Goal: Task Accomplishment & Management: Manage account settings

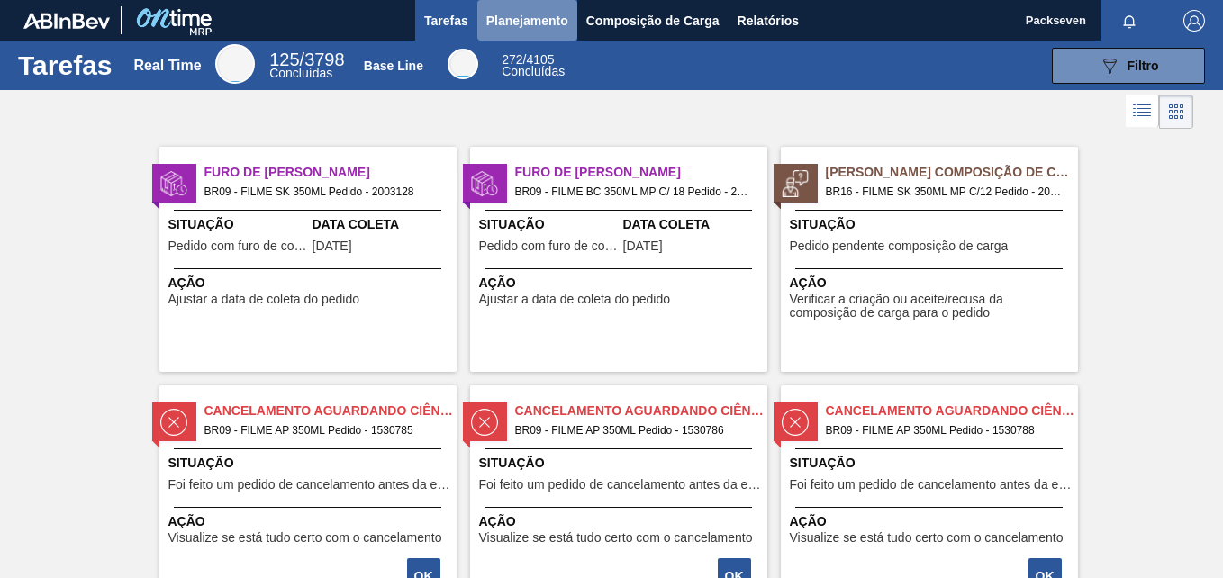
click at [528, 15] on span "Planejamento" at bounding box center [527, 21] width 82 height 22
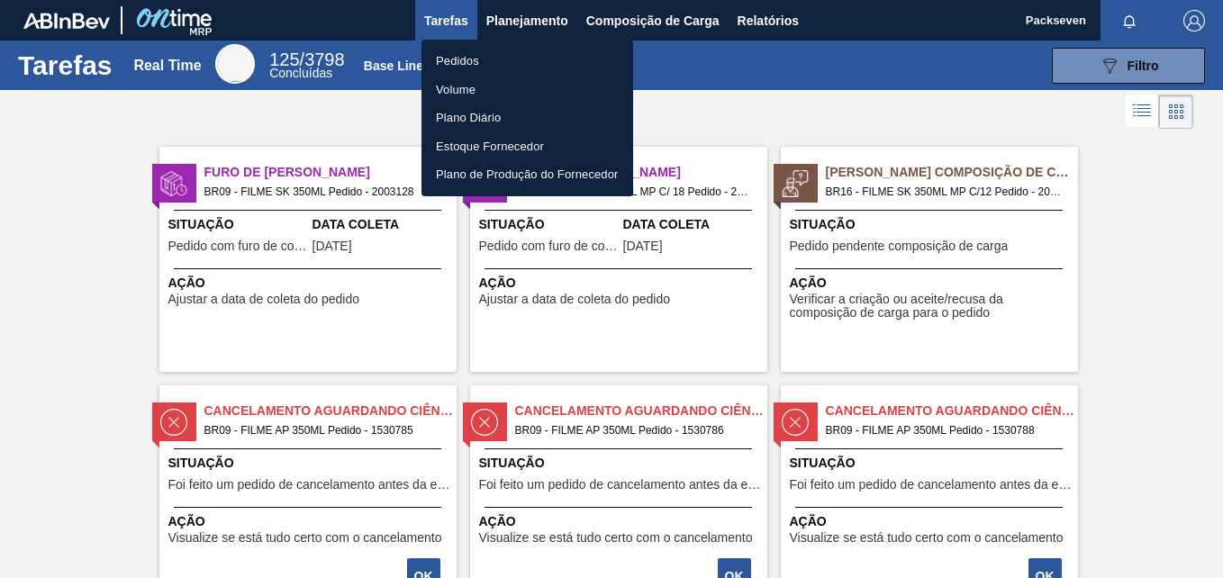
click at [458, 64] on li "Pedidos" at bounding box center [528, 61] width 212 height 29
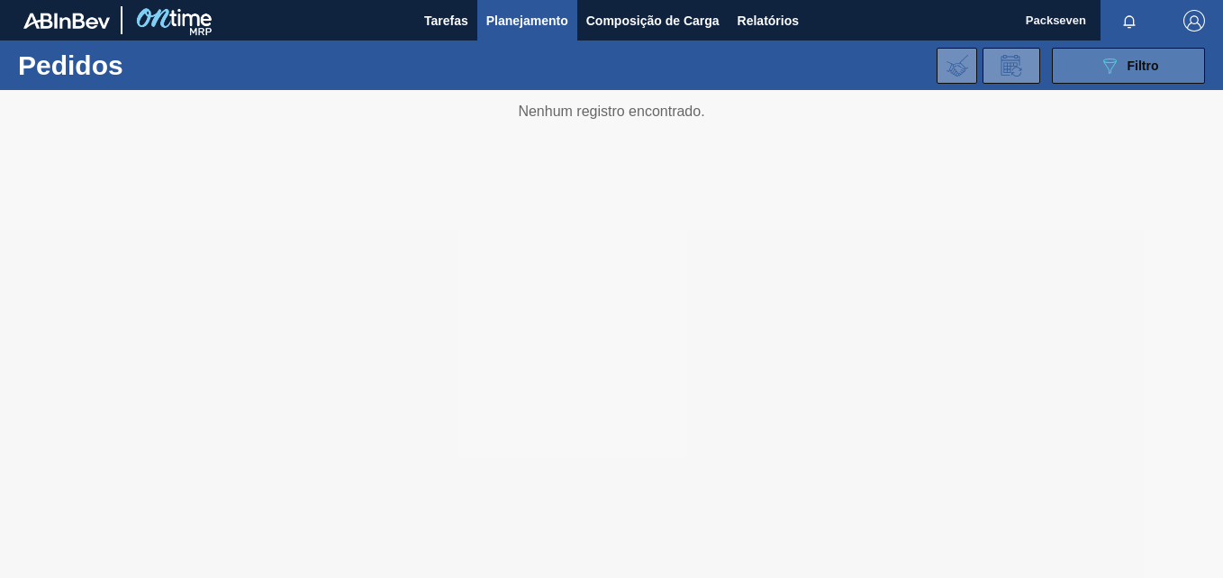
drag, startPoint x: 1111, startPoint y: 63, endPoint x: 1094, endPoint y: 66, distance: 16.4
click at [1100, 66] on icon "089F7B8B-B2A5-4AFE-B5C0-19BA573D28AC" at bounding box center [1110, 66] width 22 height 22
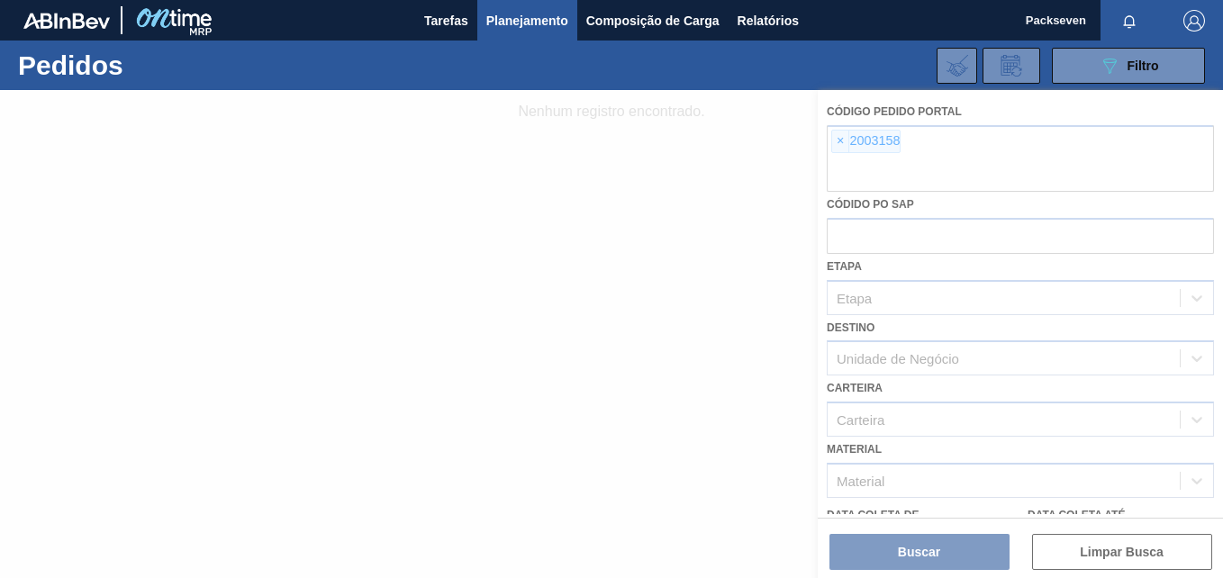
click at [837, 144] on div at bounding box center [611, 334] width 1223 height 488
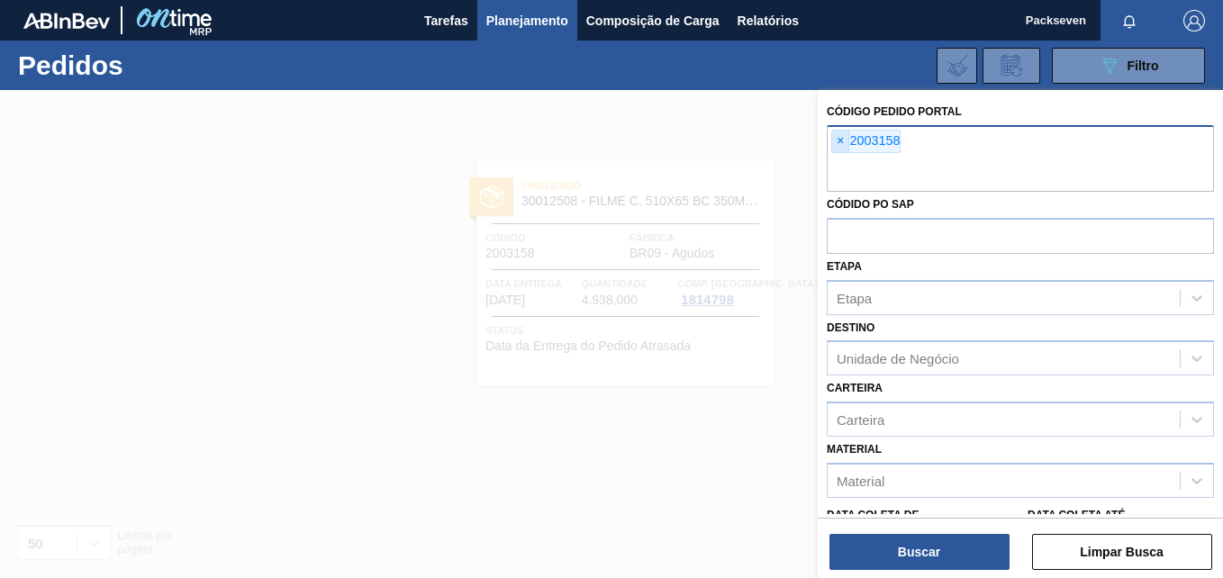
click at [839, 139] on span "×" at bounding box center [840, 142] width 17 height 22
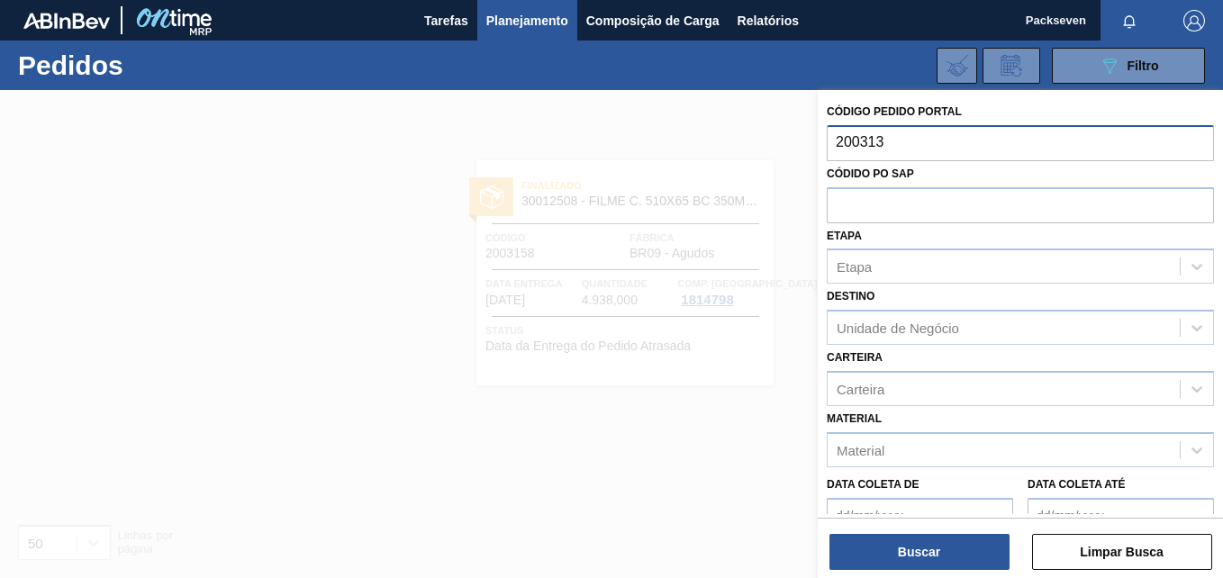
type input "2003130"
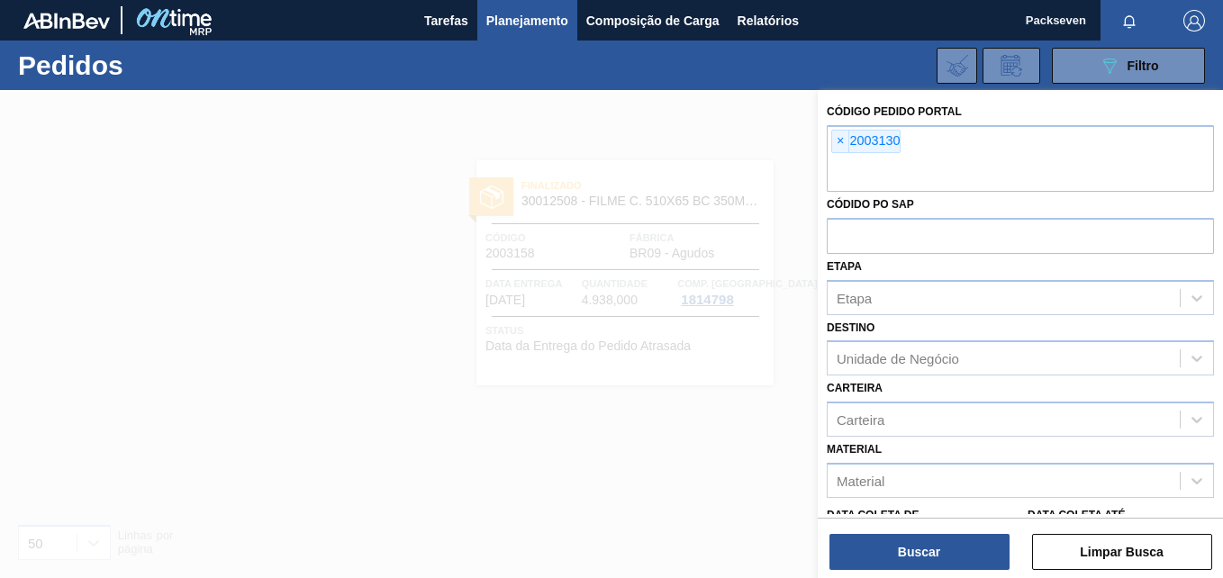
drag, startPoint x: 648, startPoint y: 268, endPoint x: 373, endPoint y: 459, distance: 334.6
drag, startPoint x: 373, startPoint y: 459, endPoint x: 981, endPoint y: 537, distance: 613.1
click at [981, 537] on button "Buscar" at bounding box center [920, 552] width 180 height 36
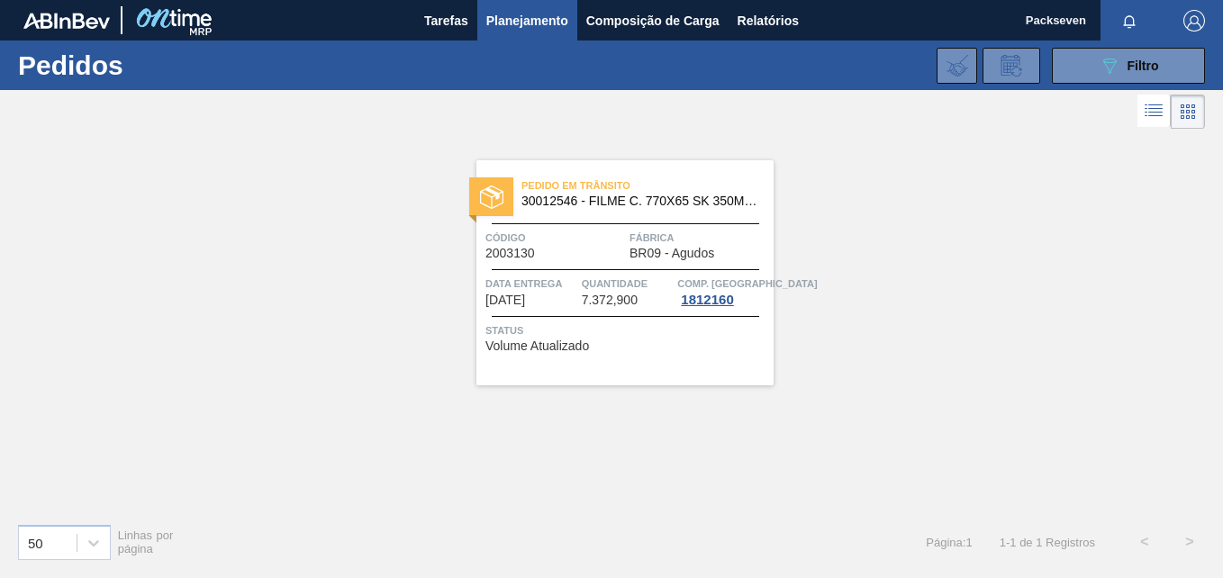
click at [568, 251] on div "Código 2003130" at bounding box center [556, 245] width 140 height 32
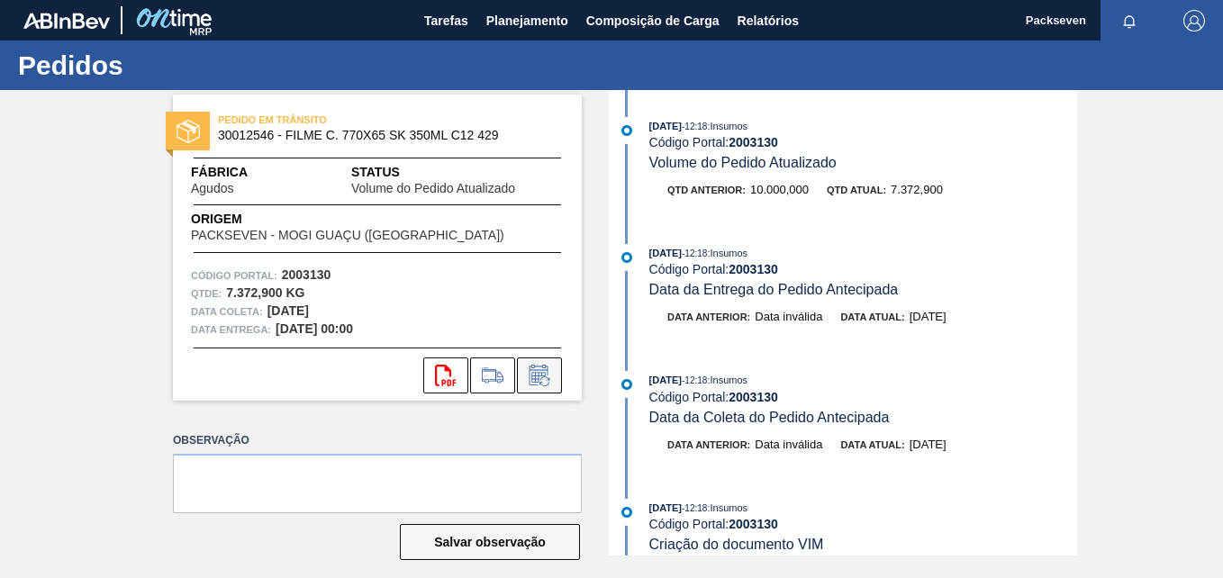
click at [533, 370] on icon at bounding box center [539, 375] width 19 height 21
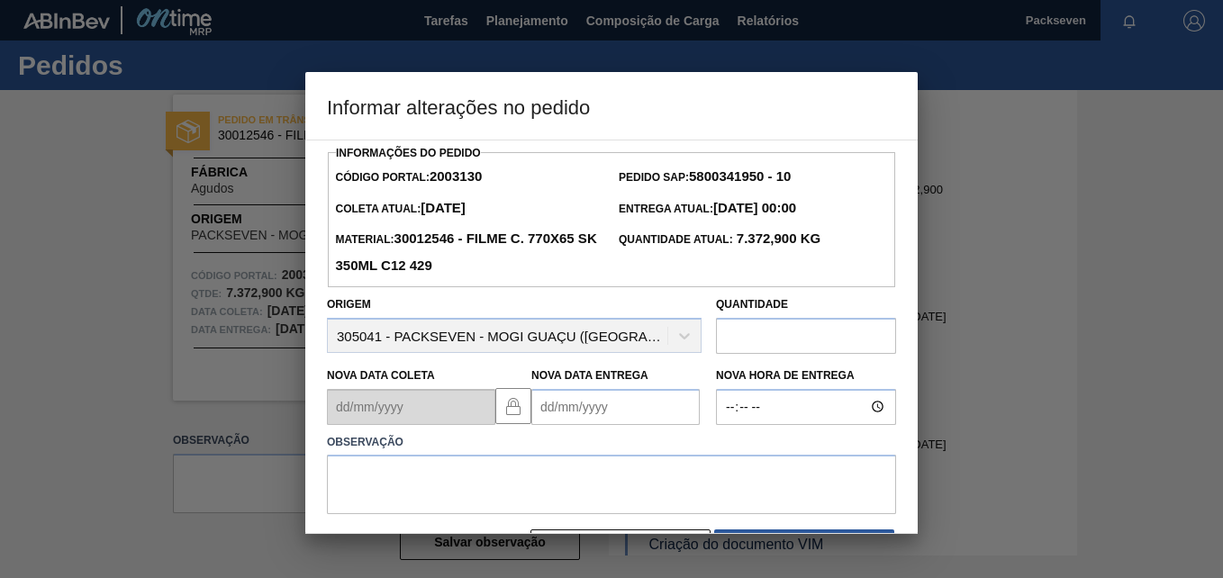
click at [548, 405] on Entrega2003130 "Nova Data Entrega" at bounding box center [615, 407] width 168 height 36
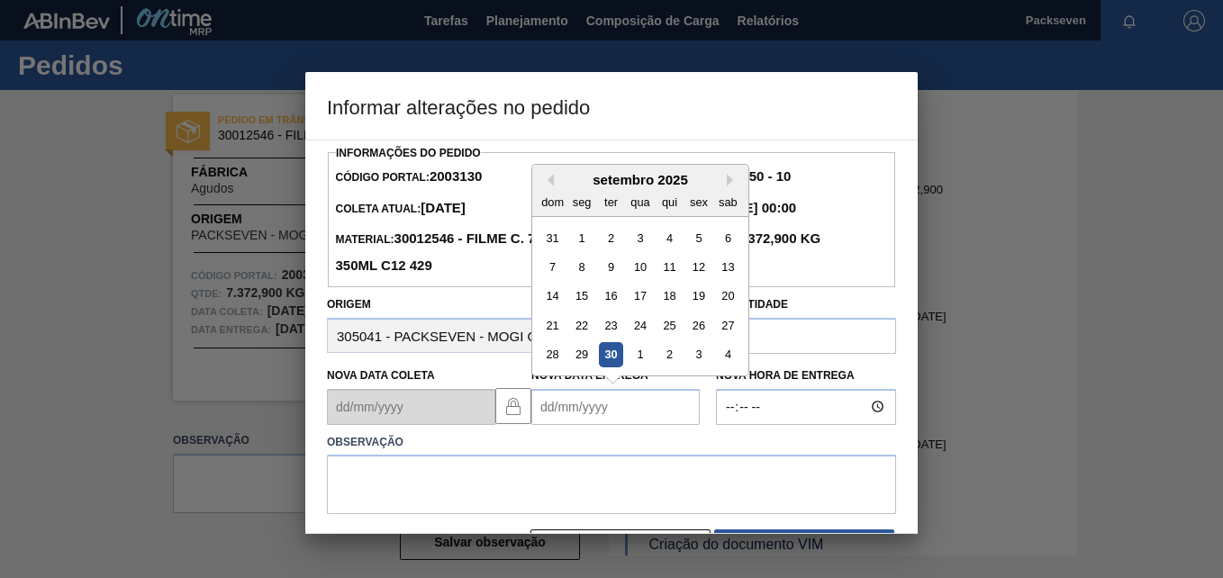
type Entrega2003130 "[DATE]"
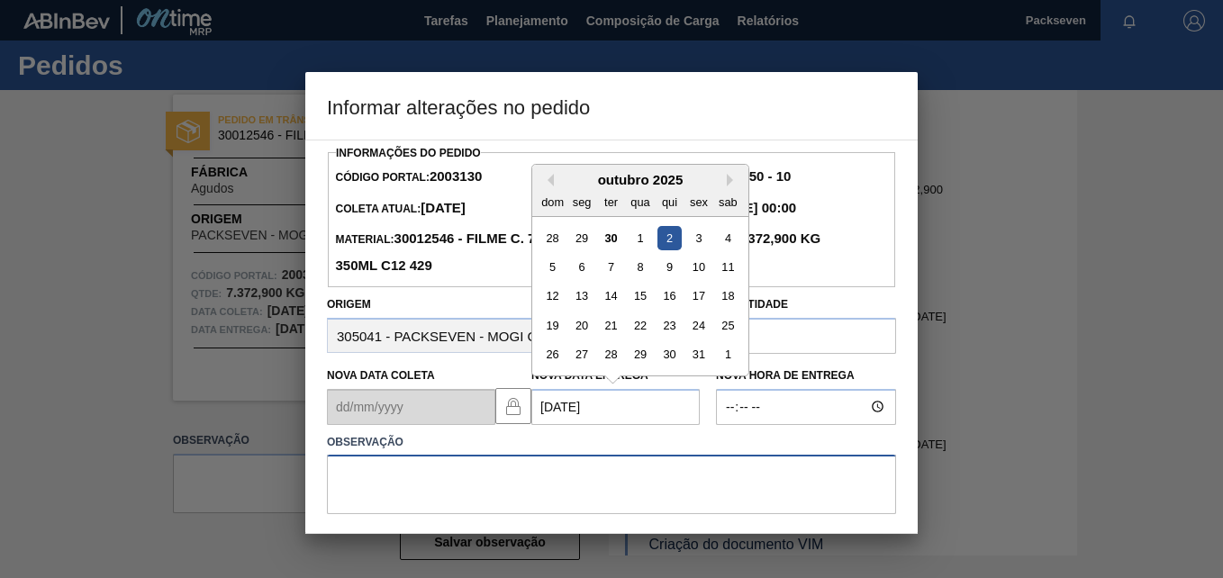
click at [609, 462] on textarea at bounding box center [611, 484] width 569 height 59
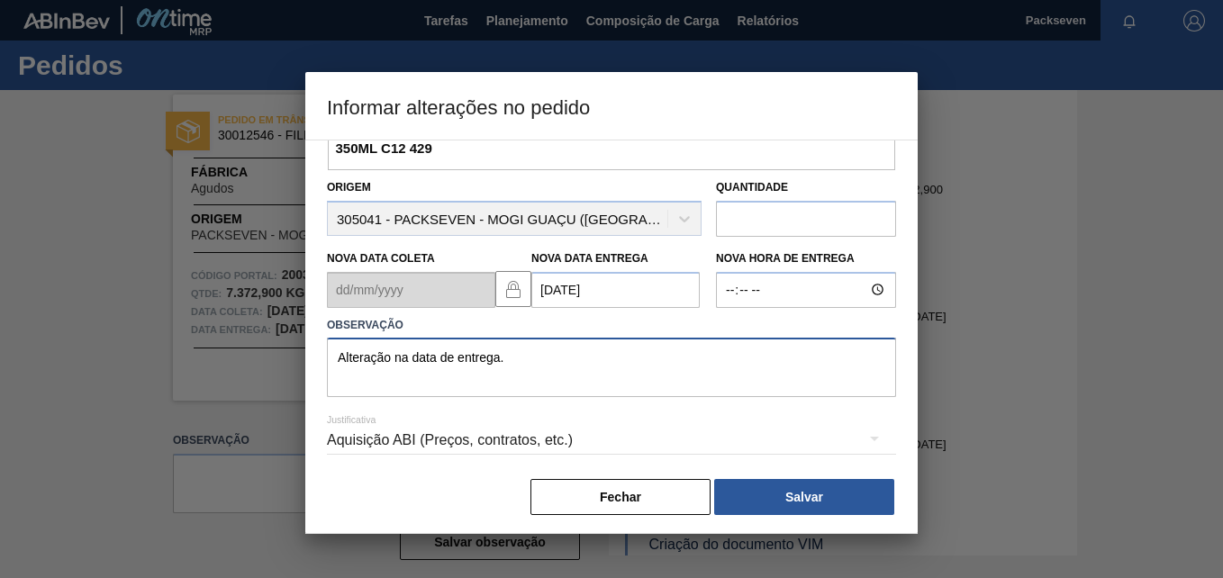
scroll to position [126, 0]
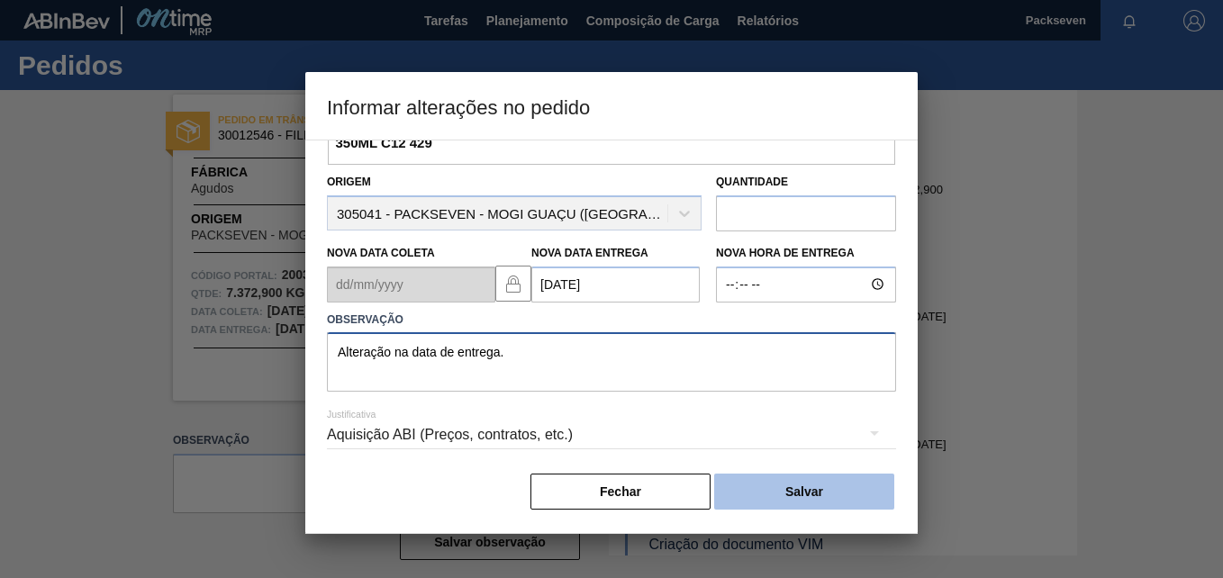
type textarea "Alteração na data de entrega."
click at [804, 486] on button "Salvar" at bounding box center [804, 492] width 180 height 36
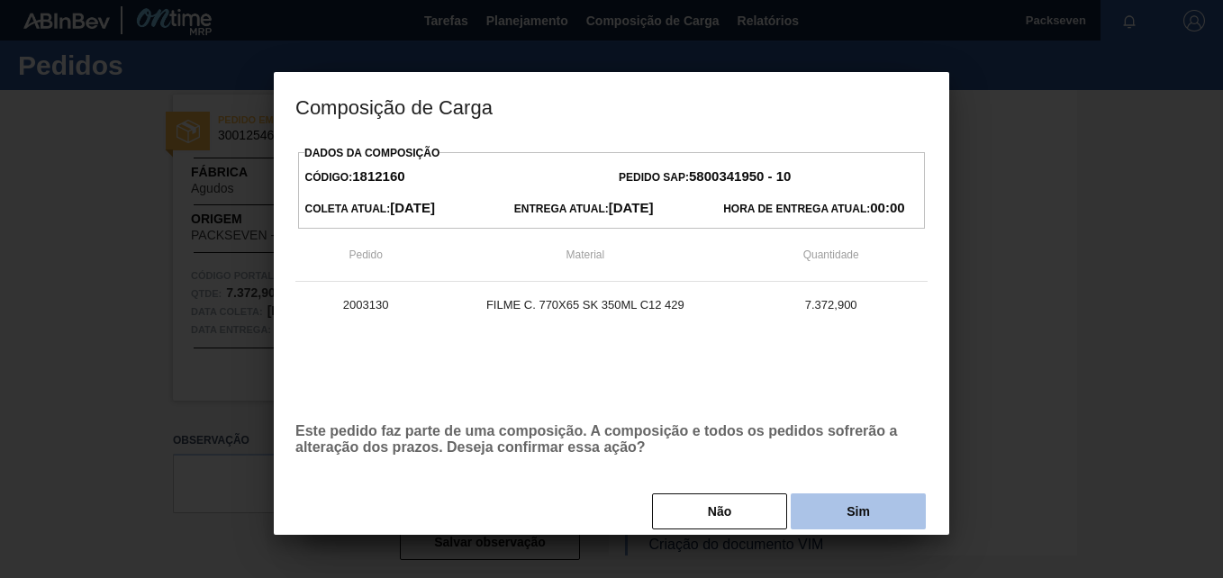
click at [863, 512] on button "Sim" at bounding box center [858, 512] width 135 height 36
